Goal: Find specific page/section

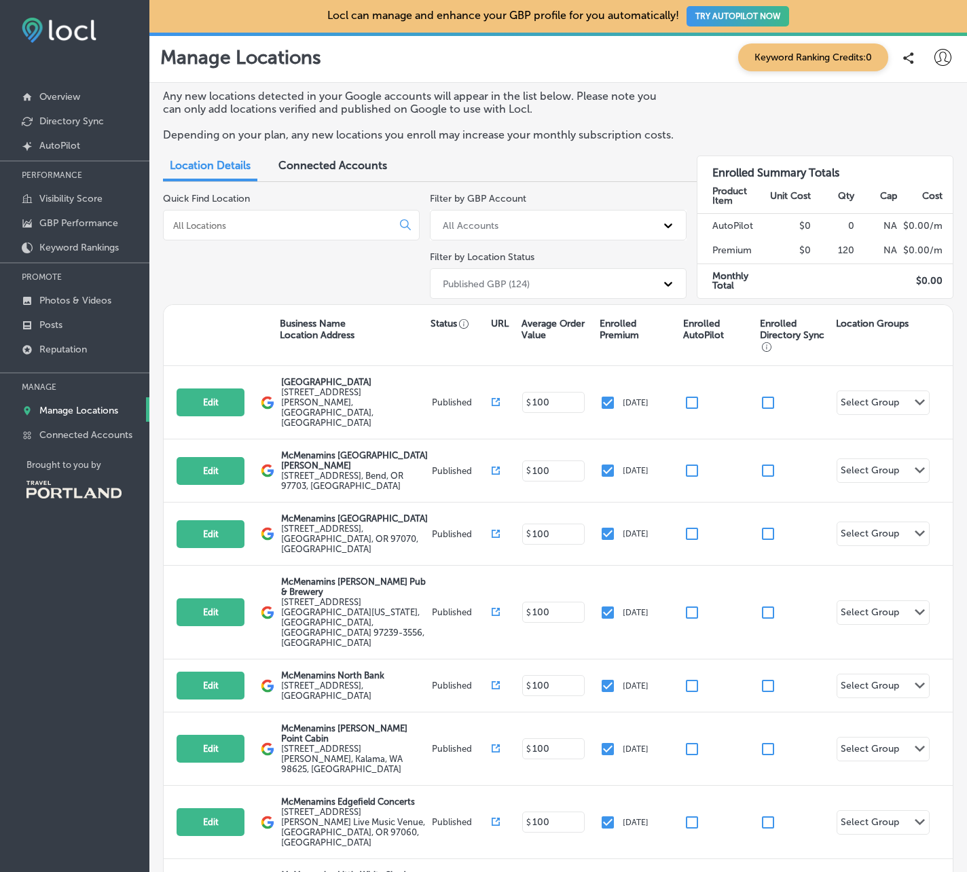
click at [353, 272] on div "Quick Find Location" at bounding box center [291, 248] width 257 height 111
click at [338, 230] on input at bounding box center [280, 225] width 217 height 12
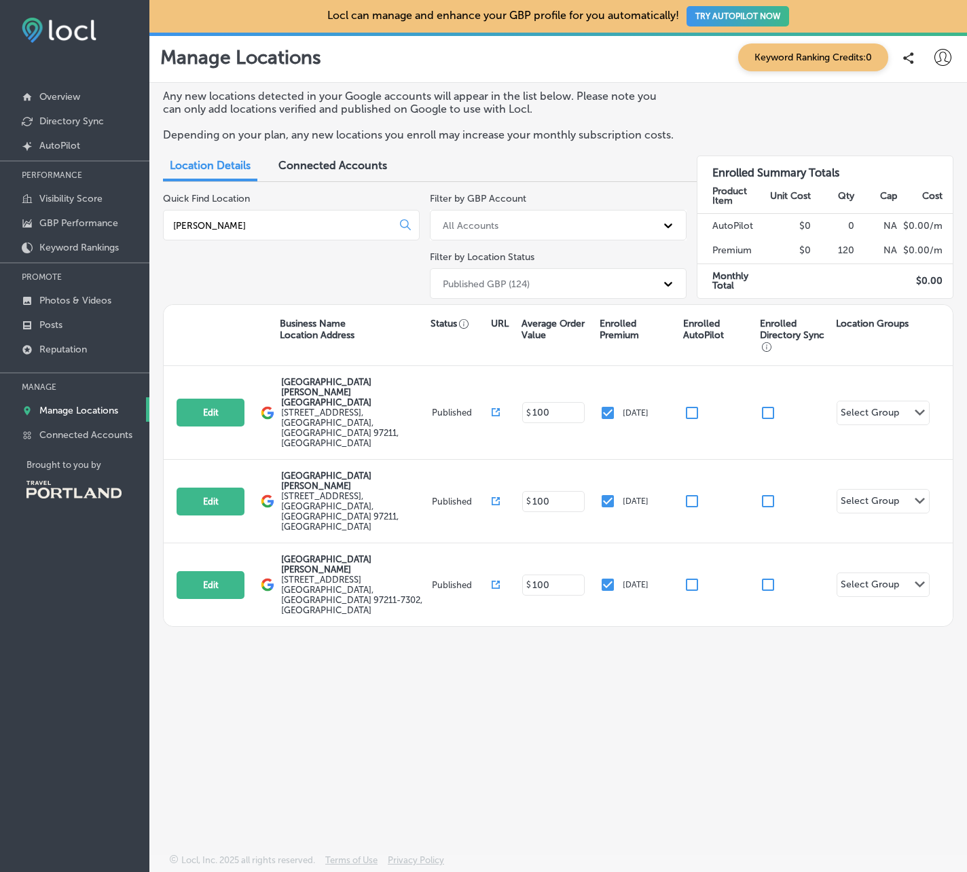
click at [403, 593] on div "Any new locations detected in your Google accounts will appear in the list belo…" at bounding box center [557, 436] width 817 height 707
click at [322, 231] on div "[PERSON_NAME]" at bounding box center [291, 225] width 257 height 31
click at [321, 231] on div "[PERSON_NAME]" at bounding box center [291, 225] width 257 height 31
click at [288, 219] on input "[PERSON_NAME]" at bounding box center [280, 225] width 217 height 12
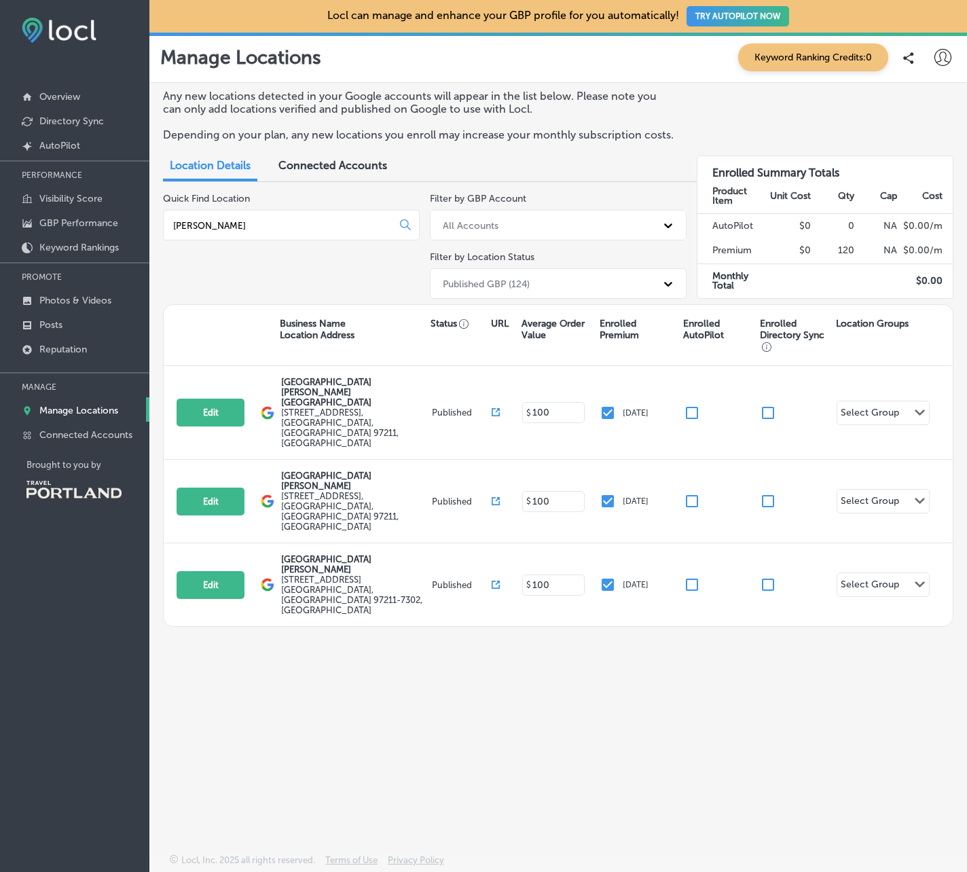
click at [288, 219] on input "[PERSON_NAME]" at bounding box center [280, 225] width 217 height 12
click at [287, 220] on input "[PERSON_NAME]" at bounding box center [280, 225] width 217 height 12
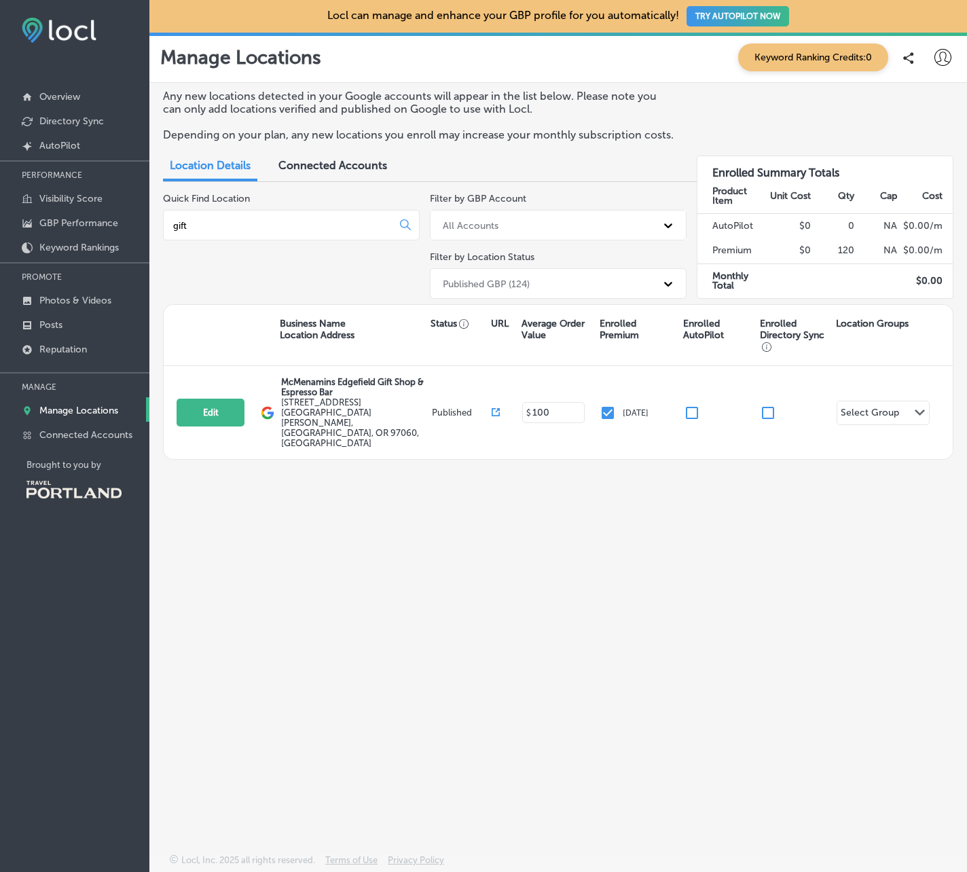
type input "gift"
click at [432, 514] on div "Any new locations detected in your Google accounts will appear in the list belo…" at bounding box center [557, 436] width 817 height 707
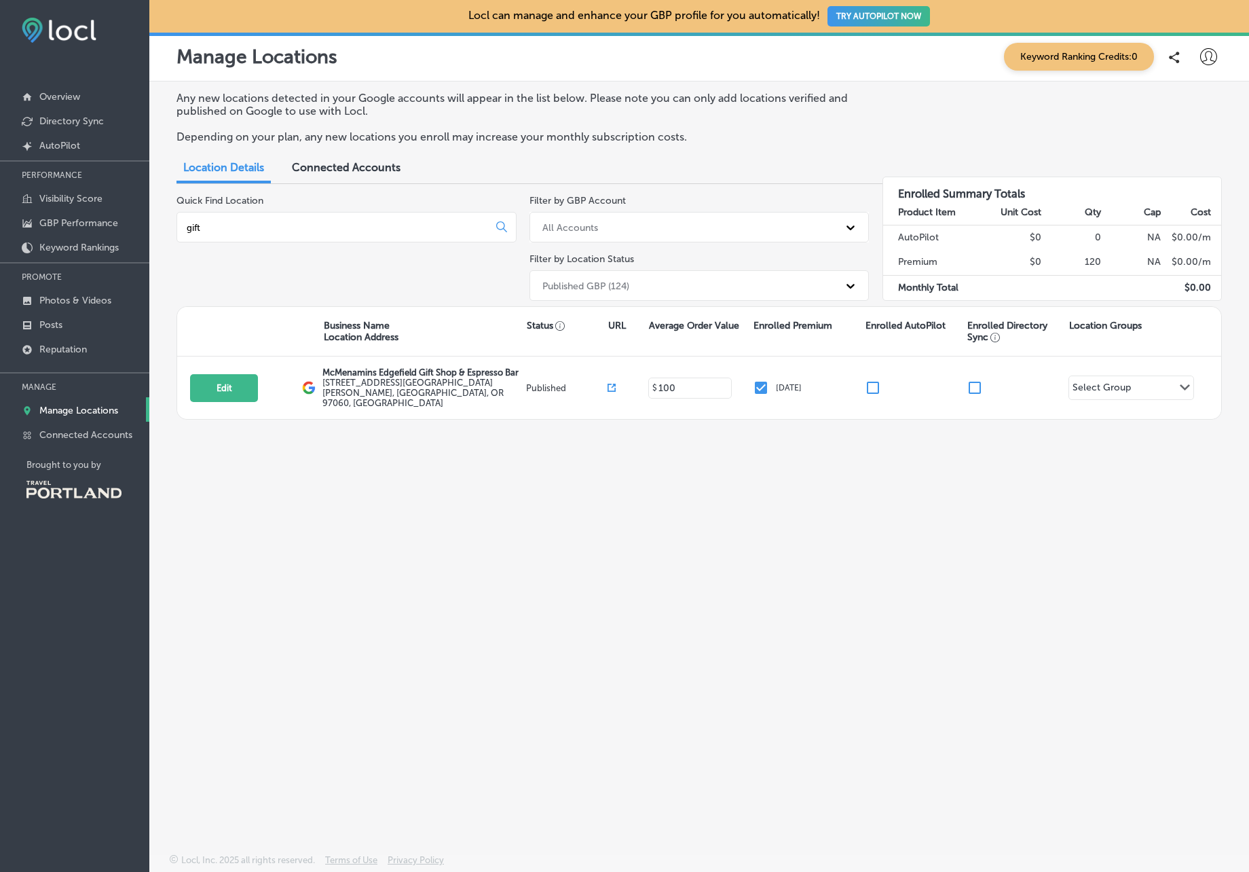
click at [762, 477] on div "Any new locations detected in your Google accounts will appear in the list belo…" at bounding box center [699, 435] width 1100 height 708
